Goal: Complete application form

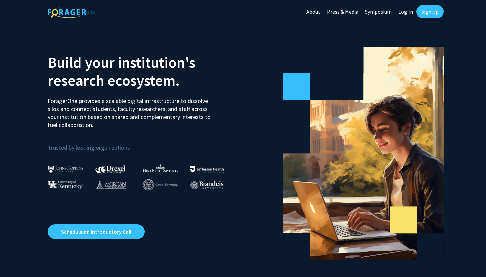
click at [408, 14] on link "Log In" at bounding box center [405, 11] width 21 height 23
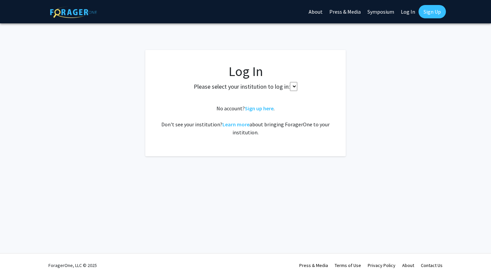
select select
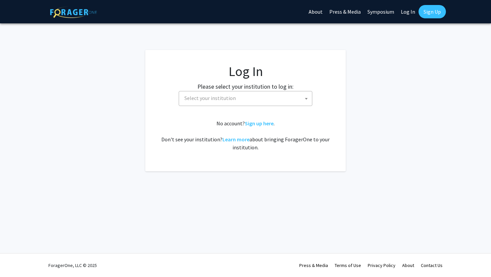
click at [279, 95] on span "Select your institution" at bounding box center [247, 98] width 130 height 14
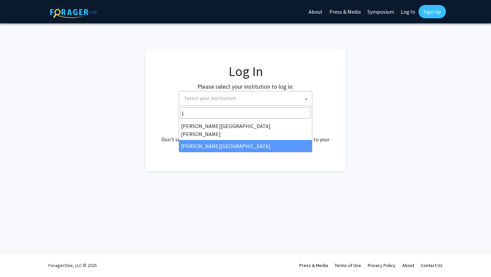
type input "j"
select select "24"
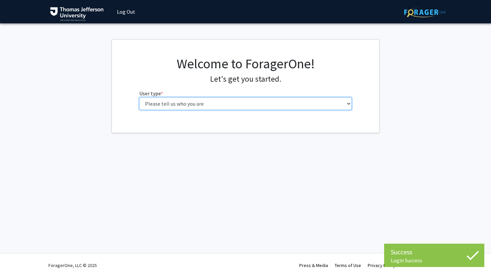
click at [248, 107] on select "Please tell us who you are Undergraduate Student Master's Student Doctoral Cand…" at bounding box center [245, 103] width 213 height 13
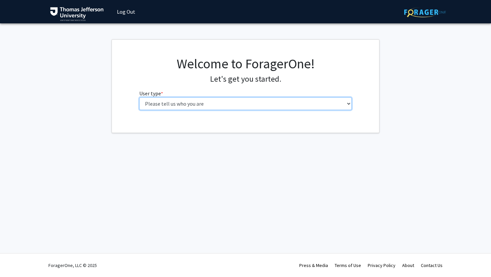
select select "3: doc"
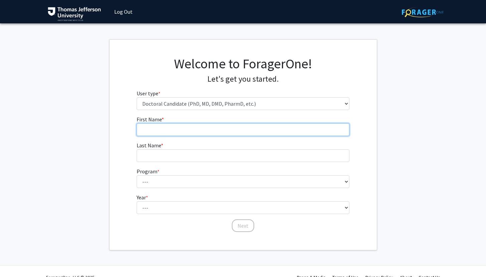
click at [234, 125] on input "First Name * required" at bounding box center [243, 130] width 213 height 13
type input "[PERSON_NAME]"
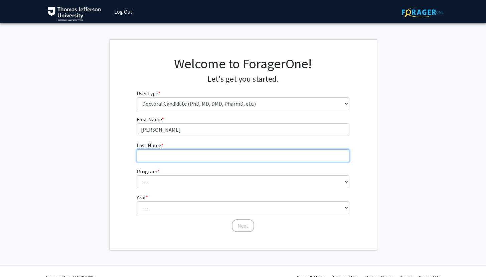
type input "[PERSON_NAME]"
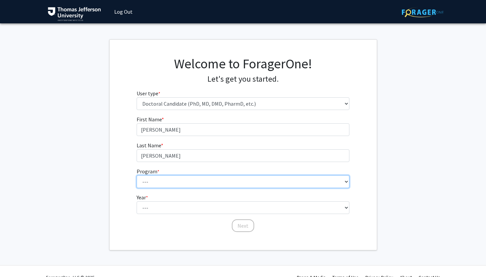
click at [203, 186] on select "--- Accelerated 3+3 BS in Health Sciences/Doctor of [MEDICAL_DATA] Accelerated …" at bounding box center [243, 182] width 213 height 13
select select "35: 815"
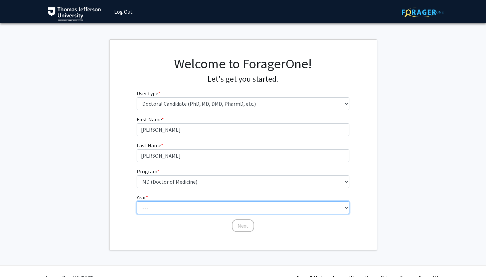
click at [177, 211] on select "--- First Year Second Year Third Year Fourth Year Fifth Year Sixth Year Seventh…" at bounding box center [243, 208] width 213 height 13
select select "1: first_year"
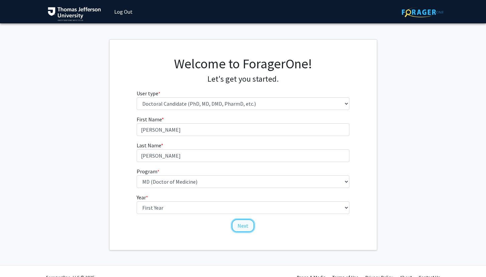
click at [239, 227] on button "Next" at bounding box center [243, 226] width 22 height 13
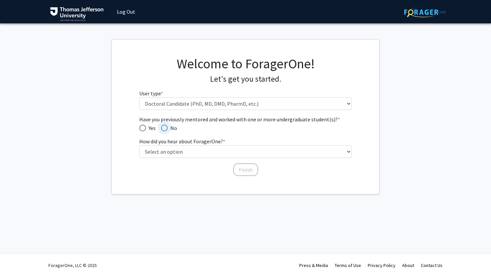
click at [164, 131] on span "Have you previously mentored and worked with one or more undergraduate student(…" at bounding box center [164, 128] width 7 height 7
click at [164, 131] on input "No" at bounding box center [164, 128] width 7 height 7
radio input "true"
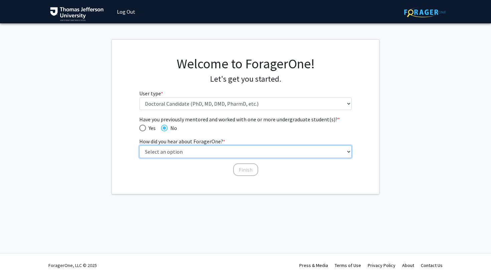
click at [158, 158] on select "Select an option Peer/student recommendation Faculty/staff recommendation Unive…" at bounding box center [245, 152] width 213 height 13
select select "2: faculty_recommendation"
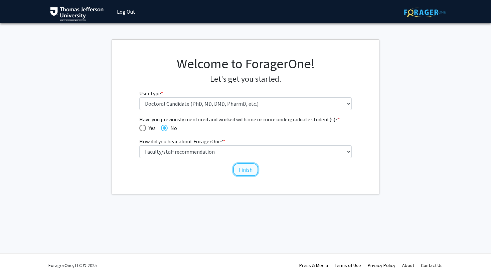
click at [241, 167] on button "Finish" at bounding box center [245, 170] width 25 height 13
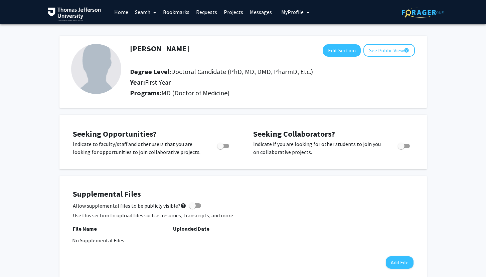
click at [222, 146] on span "Toggle" at bounding box center [220, 146] width 7 height 7
click at [220, 149] on input "Are you actively seeking opportunities?" at bounding box center [220, 149] width 0 height 0
checkbox input "true"
click at [404, 148] on label "Toggle" at bounding box center [402, 146] width 15 height 8
click at [401, 149] on input "Would you like to receive other student requests to work with you?" at bounding box center [401, 149] width 0 height 0
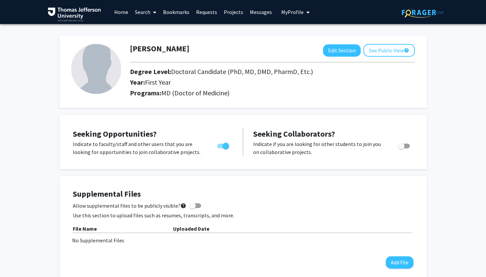
checkbox input "true"
